Goal: Task Accomplishment & Management: Use online tool/utility

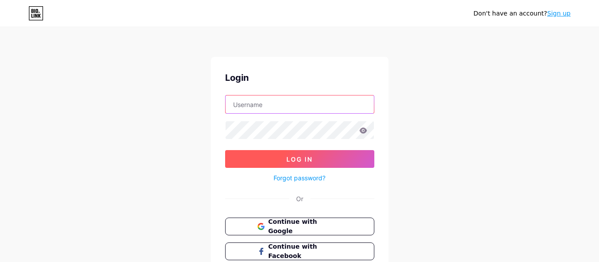
type input "[EMAIL_ADDRESS][DOMAIN_NAME]"
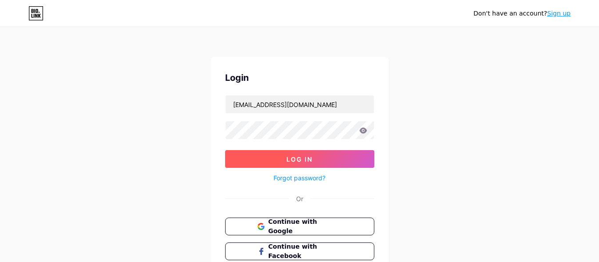
click at [293, 157] on span "Log In" at bounding box center [299, 159] width 26 height 8
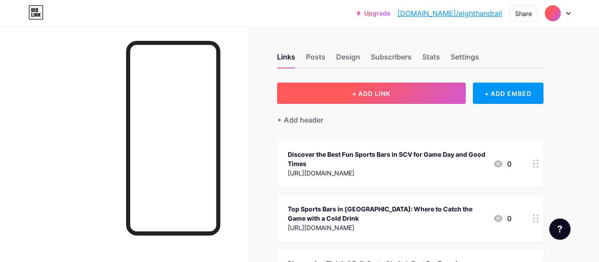
click at [368, 85] on button "+ ADD LINK" at bounding box center [371, 93] width 189 height 21
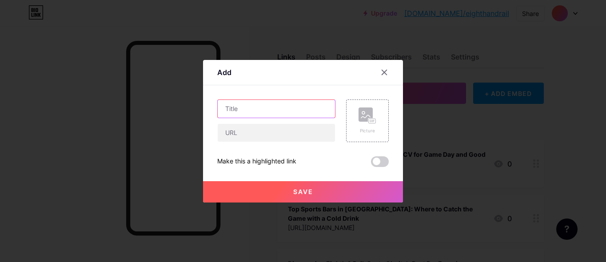
click at [282, 104] on input "text" at bounding box center [276, 109] width 117 height 18
paste input "The Best Fun Sports Bars in [GEOGRAPHIC_DATA] (SCV): Where to Catch the Game an…"
type input "The Best Fun Sports Bars in [GEOGRAPHIC_DATA] (SCV): Where to Catch the Game an…"
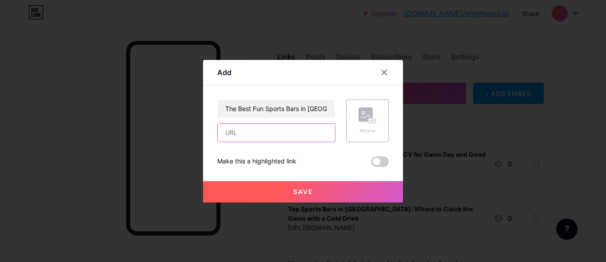
drag, startPoint x: 292, startPoint y: 123, endPoint x: 295, endPoint y: 120, distance: 4.7
click at [292, 124] on input "text" at bounding box center [276, 133] width 117 height 18
paste input "[URL][DOMAIN_NAME]"
type input "[URL][DOMAIN_NAME]"
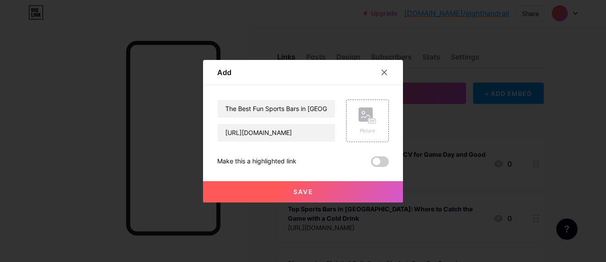
click at [273, 187] on button "Save" at bounding box center [303, 191] width 200 height 21
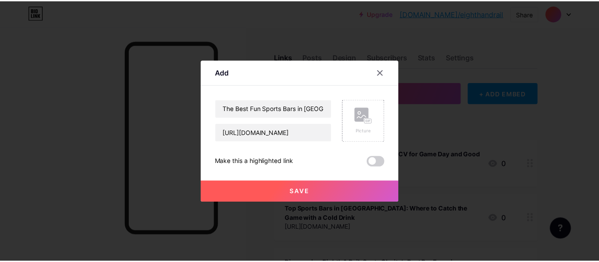
scroll to position [0, 0]
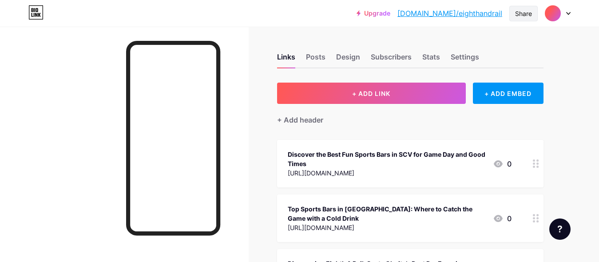
click at [511, 15] on div "Share" at bounding box center [523, 14] width 28 height 16
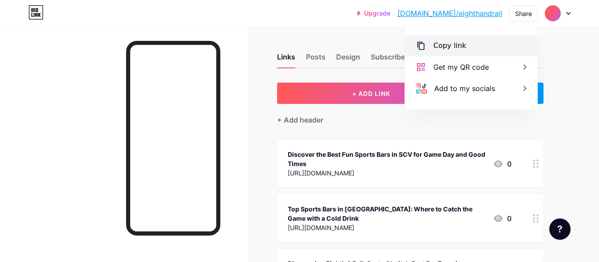
click at [491, 44] on div "Copy link" at bounding box center [471, 45] width 132 height 21
